Goal: Task Accomplishment & Management: Manage account settings

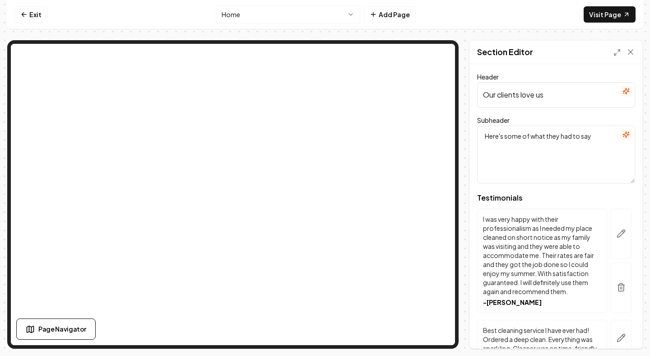
scroll to position [439, 0]
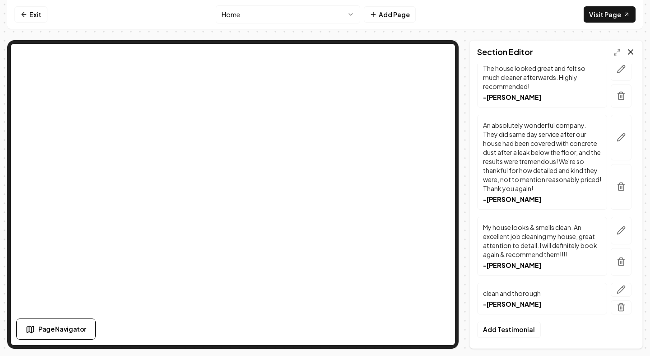
click at [633, 51] on icon at bounding box center [630, 51] width 9 height 9
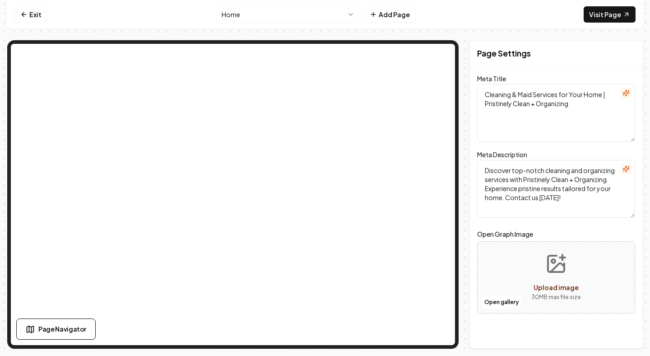
scroll to position [0, 0]
click at [355, 14] on html "Computer Required This feature is only available on a computer. Please switch t…" at bounding box center [325, 178] width 650 height 356
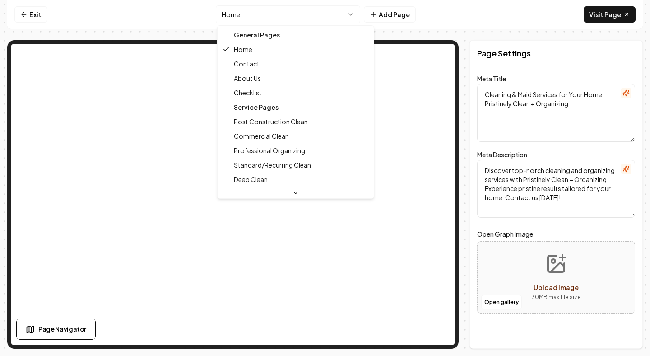
click at [267, 109] on div "Service Pages" at bounding box center [295, 107] width 153 height 14
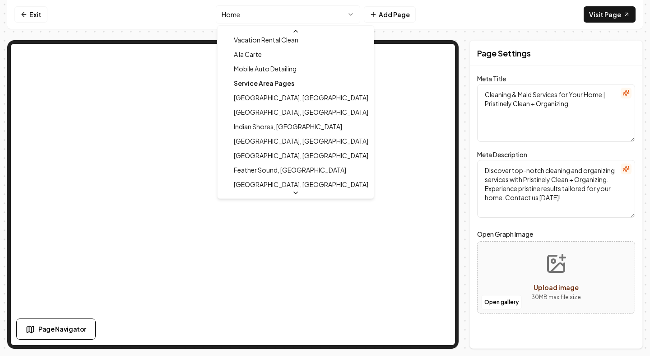
scroll to position [319, 0]
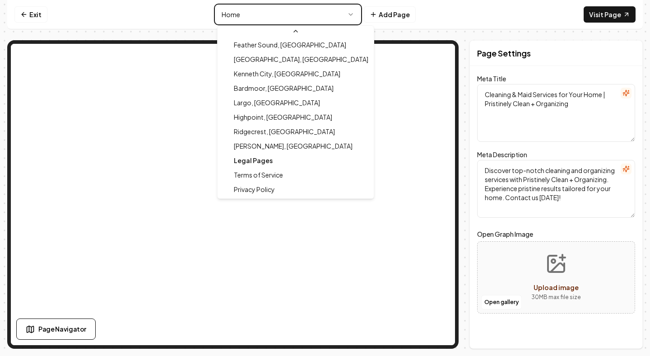
type textarea "Terms of Service - Cleaning Excellence | Pristinely Clean + Organizing"
type textarea "Discover Pristinely Clean + Organizing's Terms of Service. Understand our commi…"
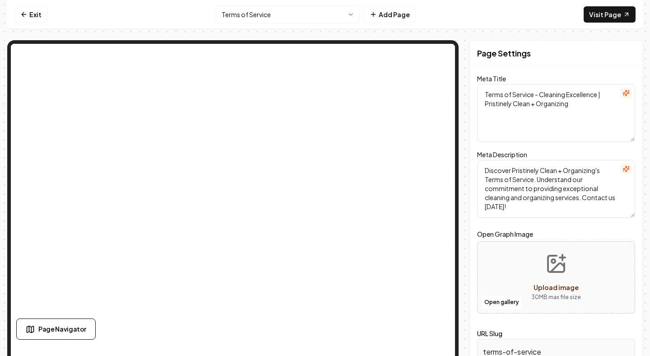
click at [352, 13] on html "Computer Required This feature is only available on a computer. Please switch t…" at bounding box center [325, 178] width 650 height 356
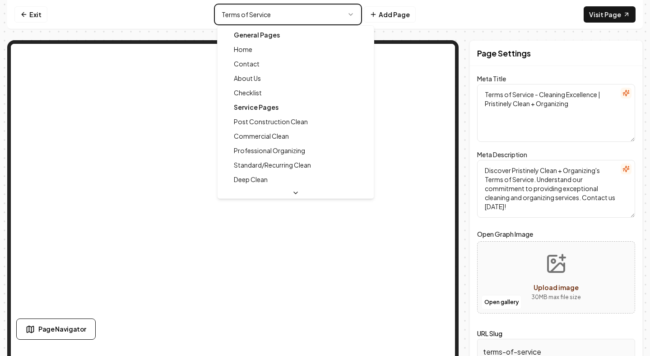
type textarea "Cleaning & Maid Services for Your Home | Pristinely Clean + Organizing"
type textarea "Discover top-notch cleaning and organizing services with Pristinely Clean + Org…"
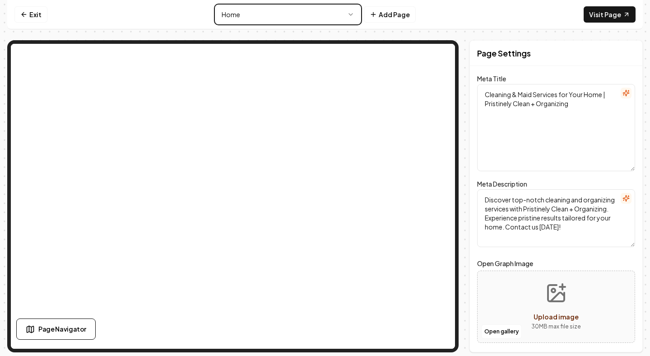
drag, startPoint x: 632, startPoint y: 139, endPoint x: 631, endPoint y: 169, distance: 29.8
click at [631, 169] on textarea "Cleaning & Maid Services for Your Home | Pristinely Clean + Organizing" at bounding box center [556, 127] width 158 height 87
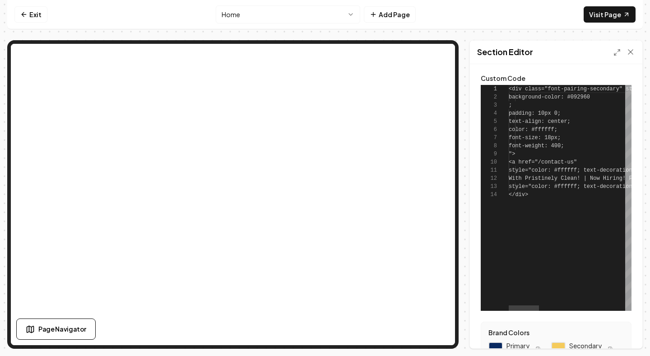
scroll to position [81, 0]
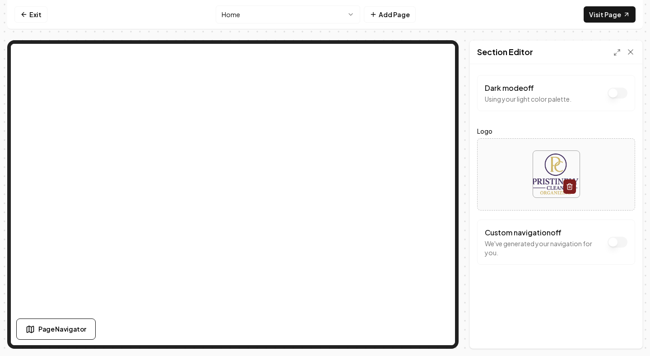
click at [614, 93] on button "Dark mode off" at bounding box center [618, 93] width 20 height 11
click at [624, 332] on button "Save" at bounding box center [622, 333] width 27 height 16
click at [546, 171] on img at bounding box center [556, 174] width 47 height 47
